Goal: Navigation & Orientation: Understand site structure

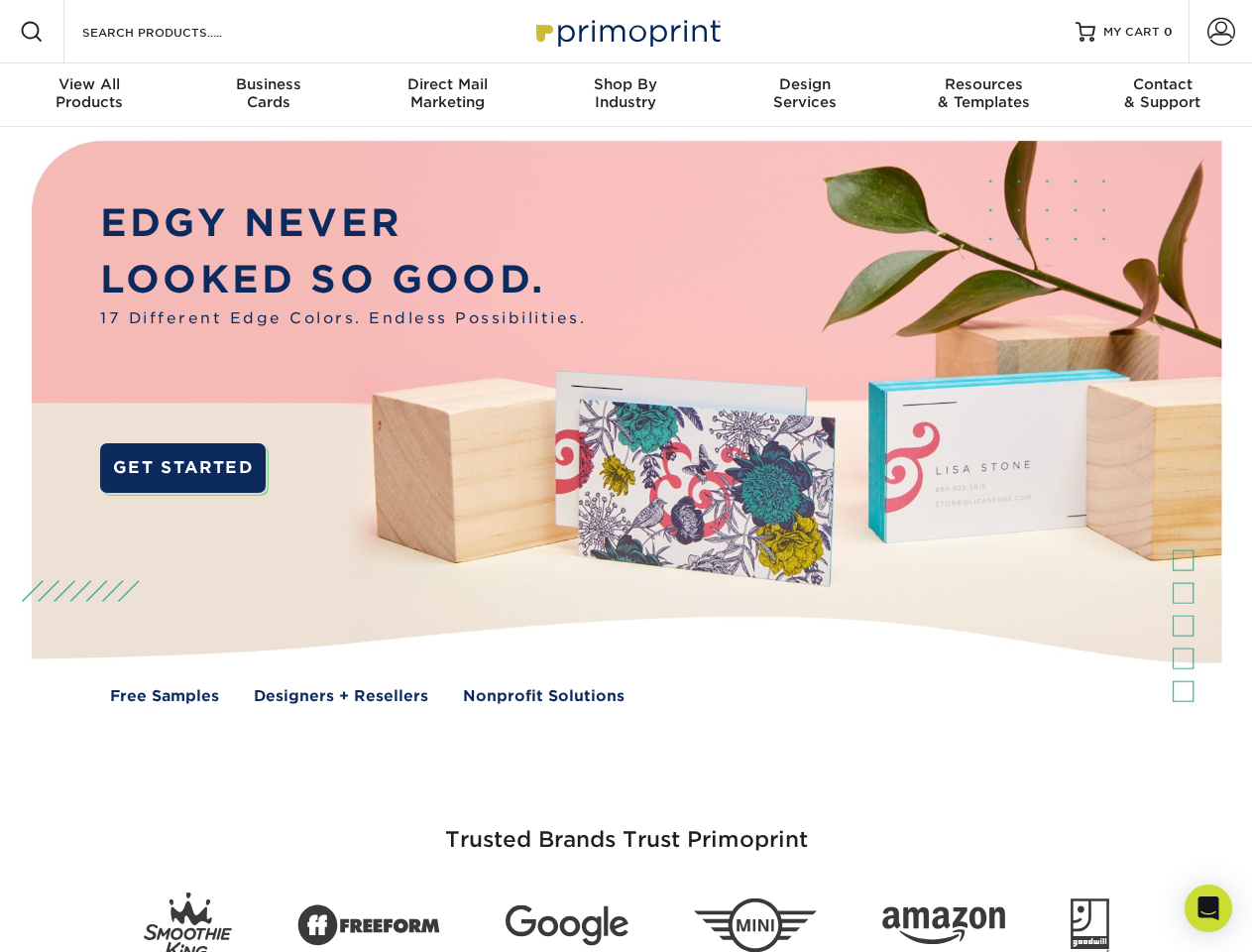
click at [626, 476] on img at bounding box center [626, 437] width 1239 height 619
click at [32, 32] on span at bounding box center [32, 32] width 24 height 24
click at [1220, 32] on span at bounding box center [1222, 32] width 28 height 28
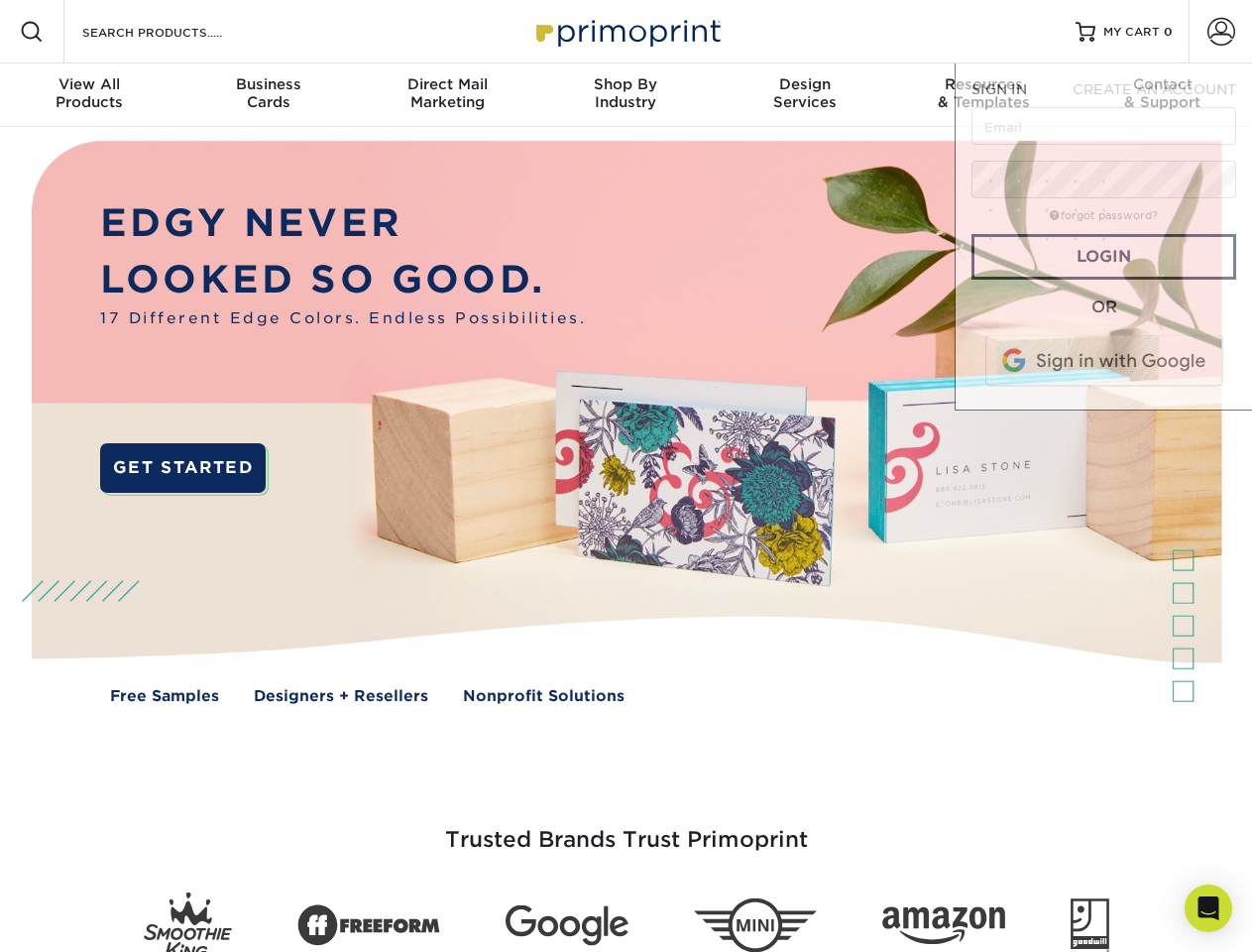
click at [89, 95] on div "View All Products" at bounding box center [89, 93] width 179 height 36
click at [268, 95] on div "Business Cards" at bounding box center [268, 93] width 179 height 36
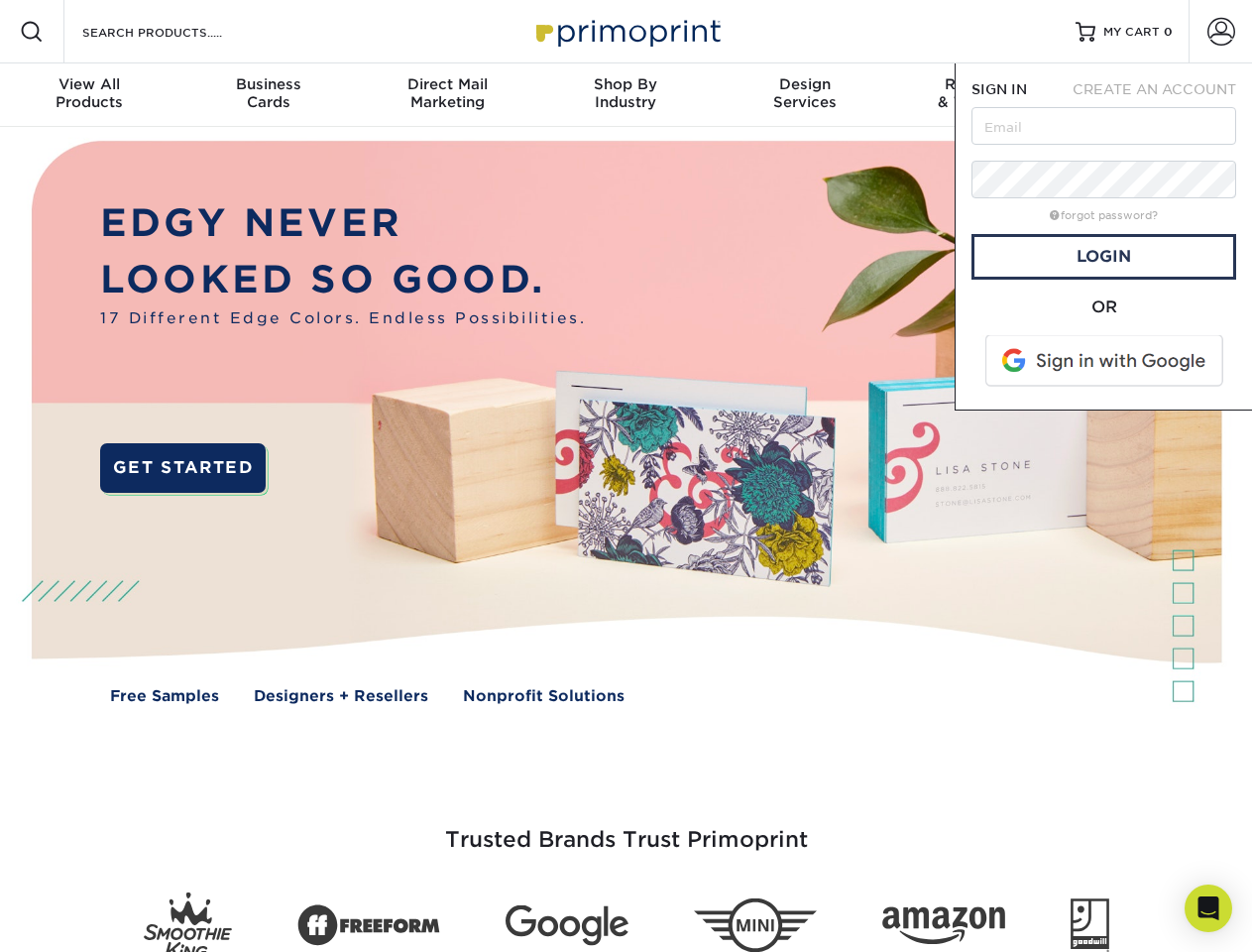
click at [448, 95] on div "Direct Mail Marketing" at bounding box center [447, 93] width 179 height 36
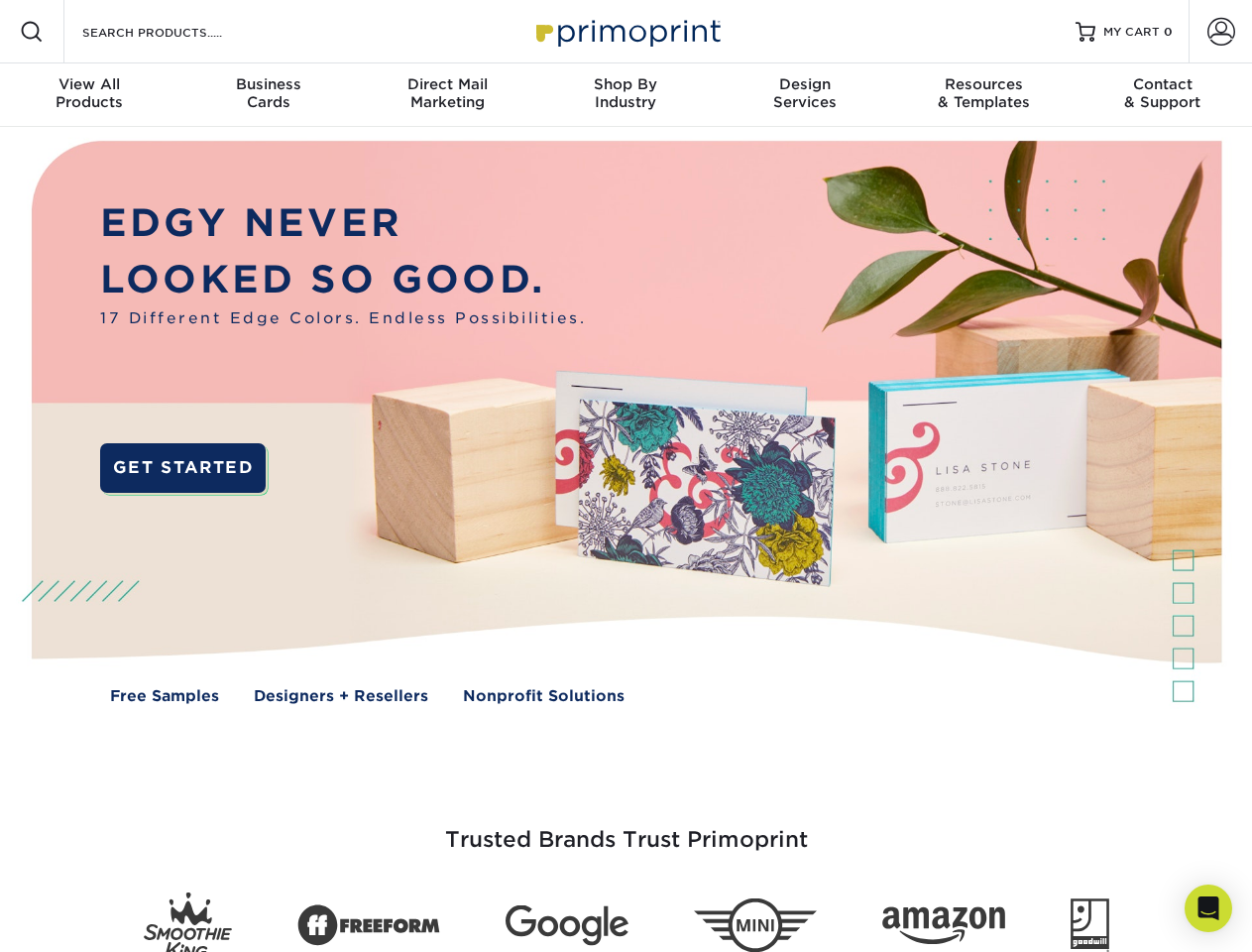
click at [626, 95] on div "Shop By Industry" at bounding box center [626, 93] width 179 height 36
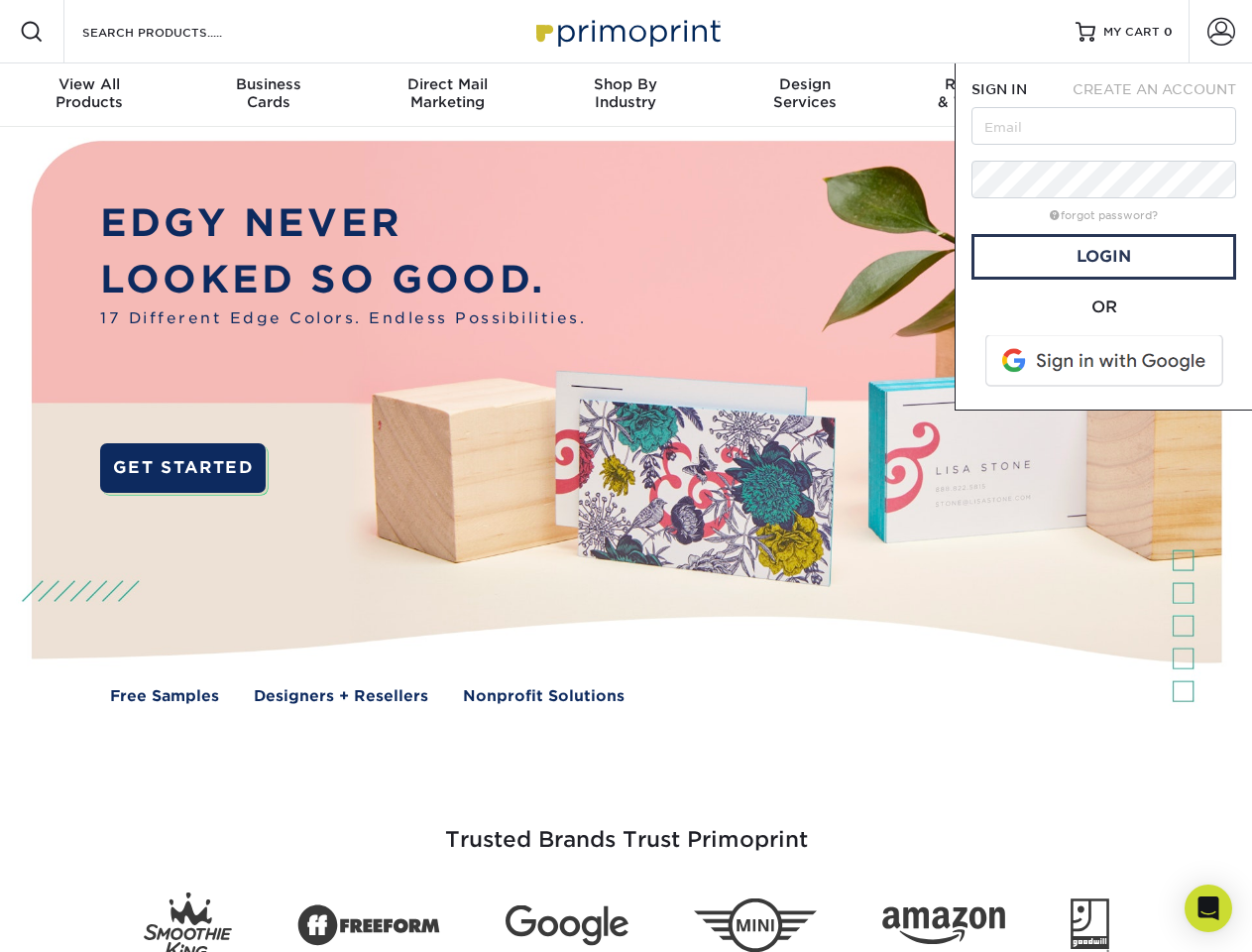
click at [805, 95] on div "Design Services" at bounding box center [804, 93] width 179 height 36
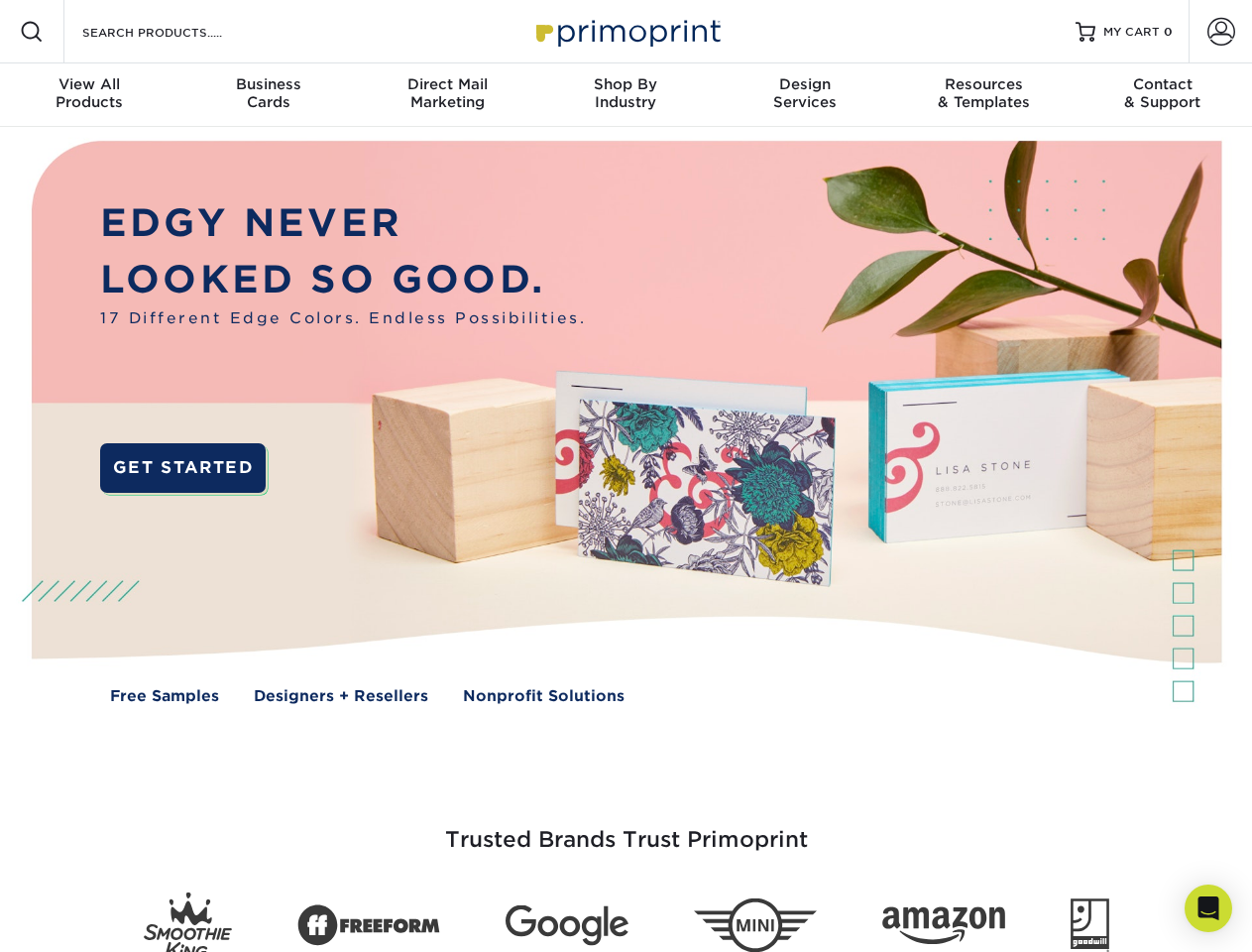
click at [983, 95] on span "SIGN IN" at bounding box center [999, 89] width 56 height 16
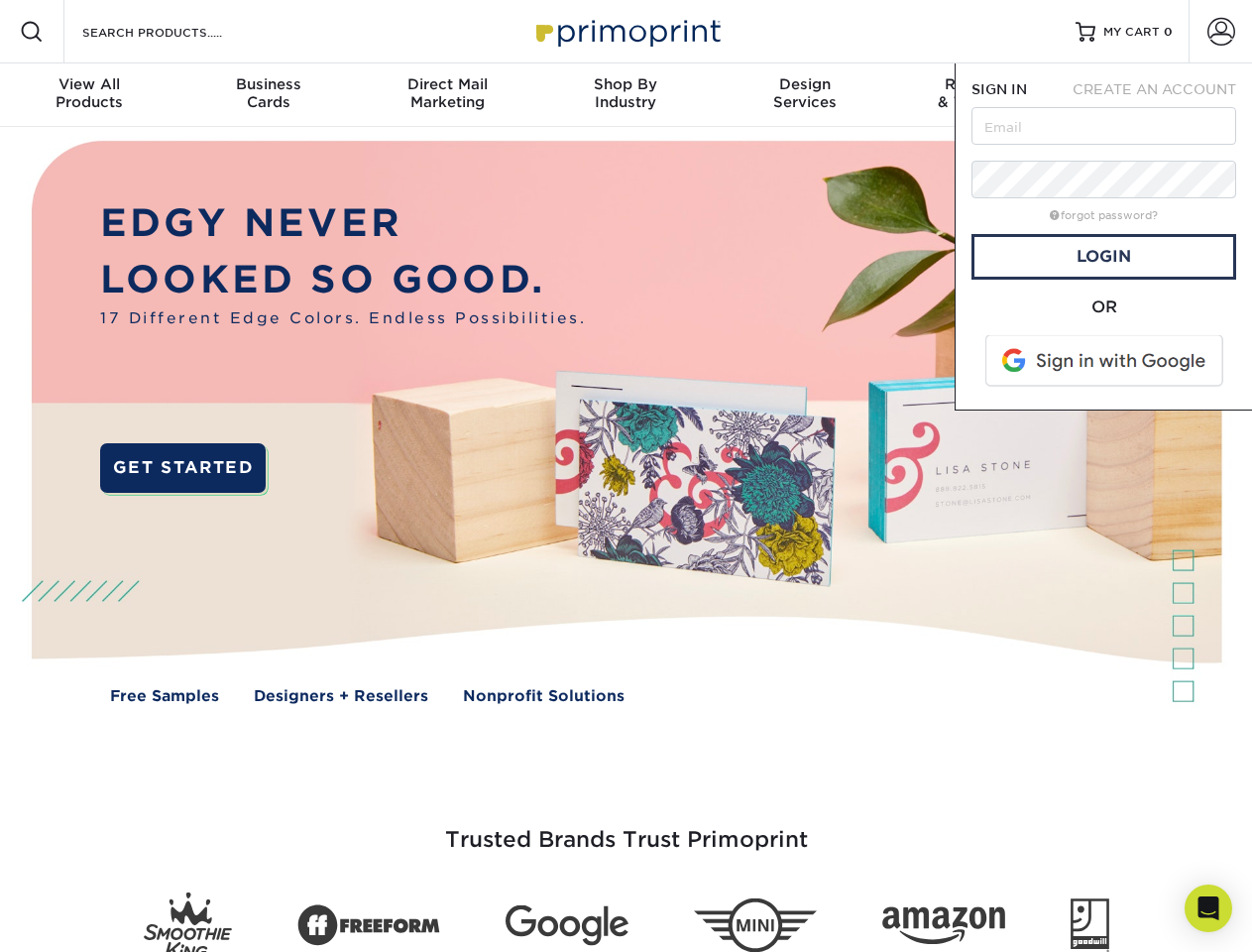
click at [1163, 95] on div "Contact & Support" at bounding box center [1163, 93] width 179 height 36
